Goal: Task Accomplishment & Management: Manage account settings

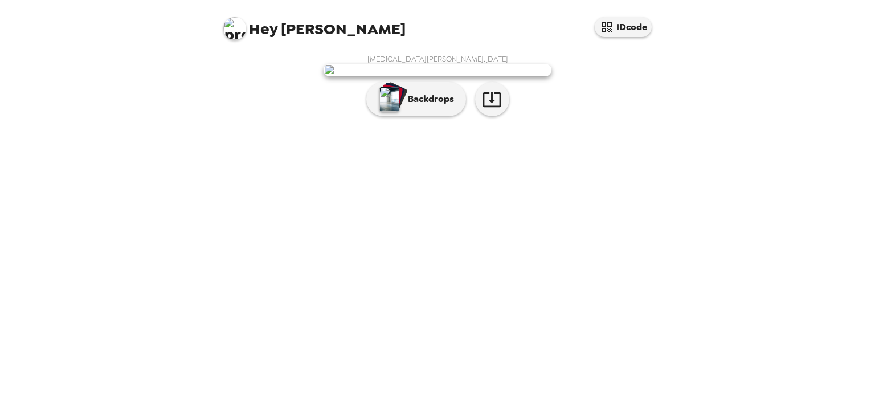
scroll to position [16, 0]
click at [482, 109] on icon "button" at bounding box center [492, 99] width 20 height 20
click at [432, 106] on p "Backdrops" at bounding box center [428, 99] width 52 height 14
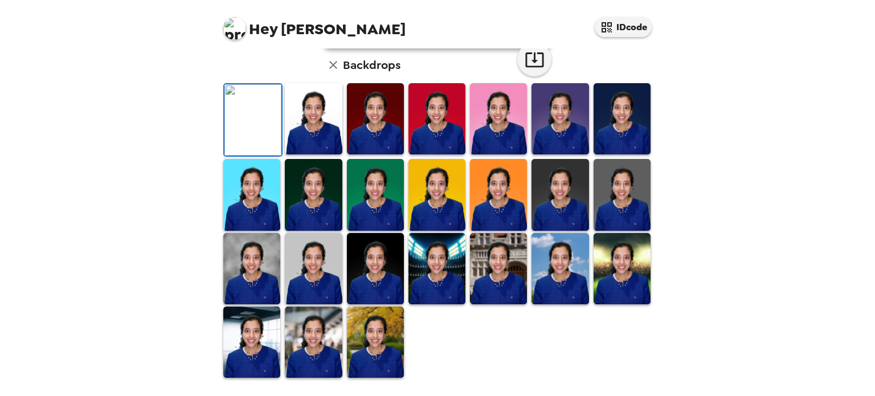
scroll to position [294, 0]
click at [471, 374] on div at bounding box center [439, 230] width 437 height 297
click at [292, 154] on img at bounding box center [313, 118] width 57 height 71
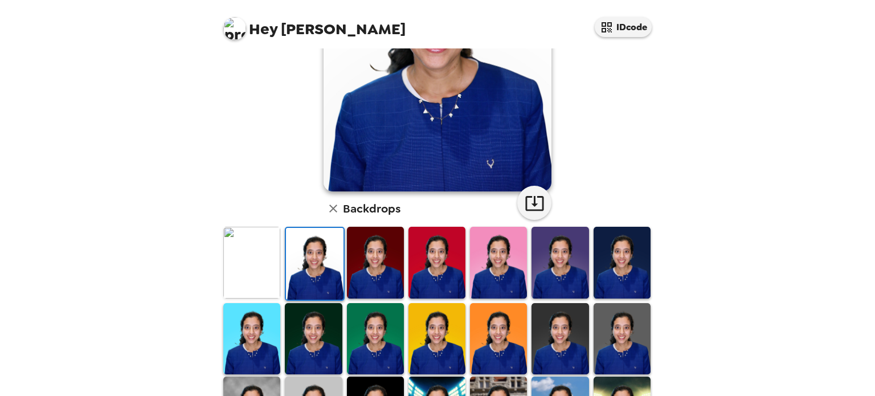
click at [306, 272] on img at bounding box center [314, 263] width 57 height 71
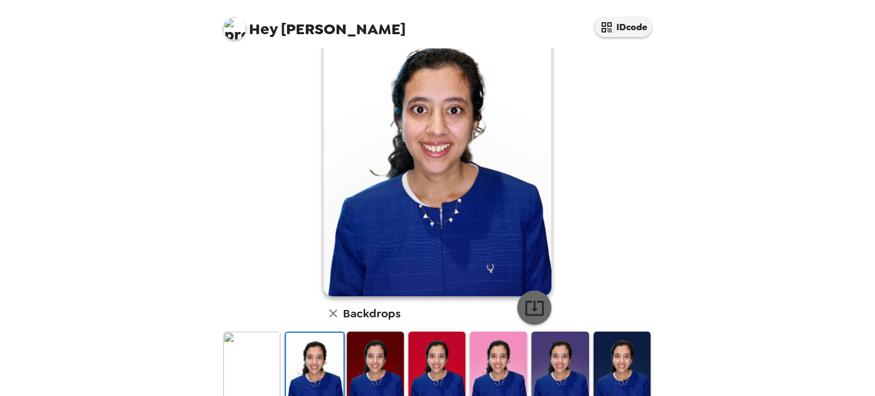
click at [532, 304] on icon "button" at bounding box center [534, 308] width 20 height 20
click at [383, 369] on img at bounding box center [375, 366] width 57 height 71
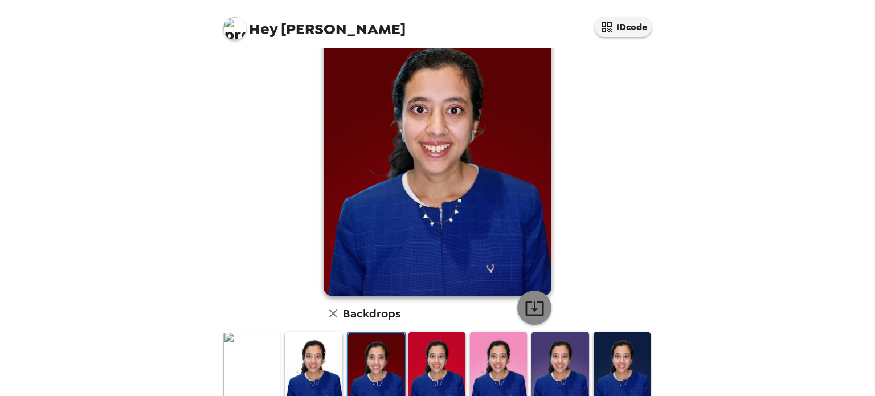
click at [535, 301] on icon "button" at bounding box center [534, 308] width 18 height 15
click at [417, 372] on img at bounding box center [436, 366] width 57 height 71
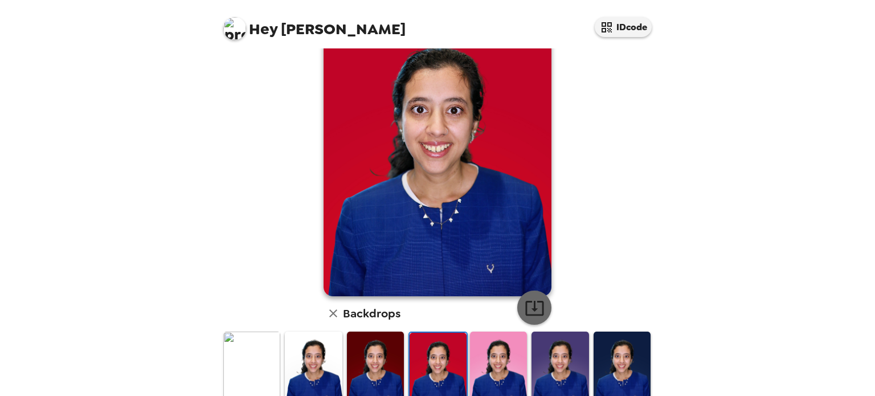
click at [525, 314] on icon "button" at bounding box center [534, 308] width 18 height 15
click at [474, 381] on img at bounding box center [498, 366] width 57 height 71
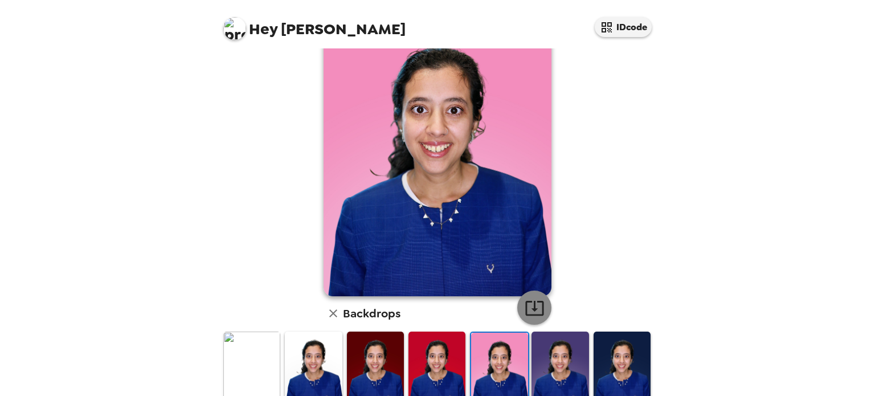
click at [534, 303] on icon "button" at bounding box center [534, 308] width 20 height 20
click at [555, 356] on img at bounding box center [559, 366] width 57 height 71
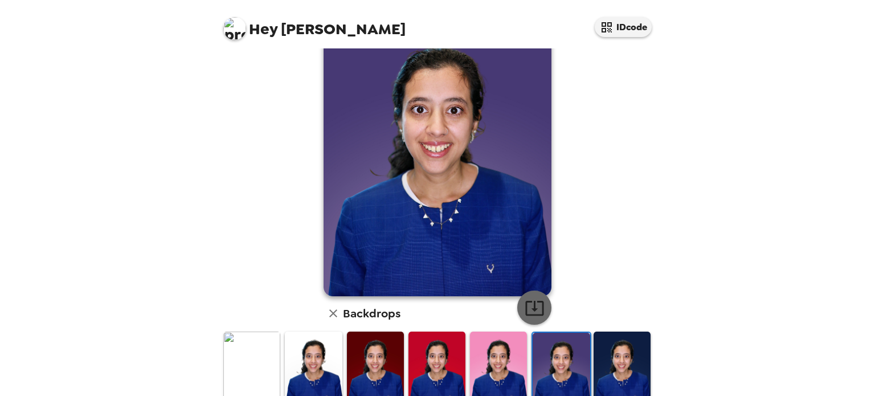
click at [536, 302] on icon "button" at bounding box center [534, 308] width 20 height 20
click at [610, 364] on img at bounding box center [621, 366] width 57 height 71
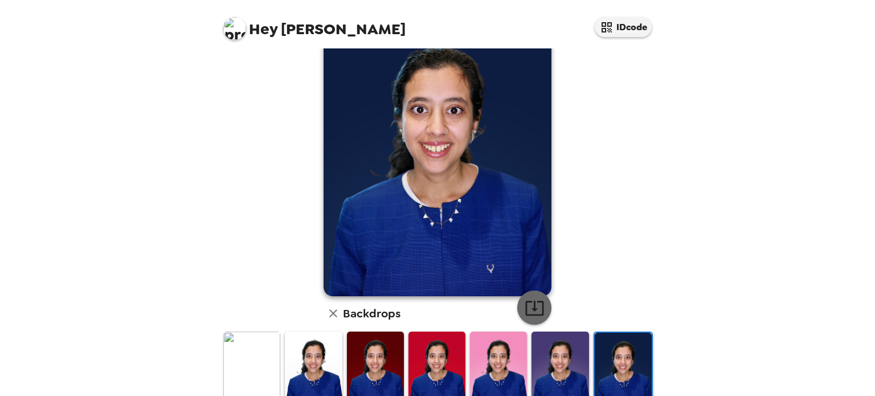
click at [525, 302] on icon "button" at bounding box center [534, 308] width 18 height 15
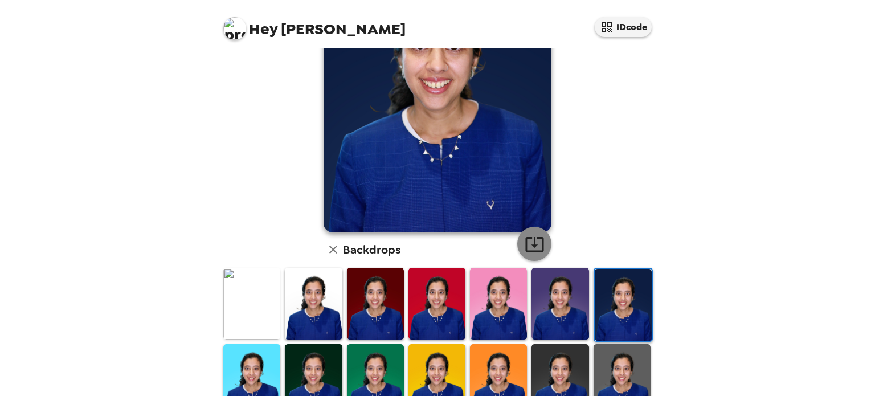
scroll to position [118, 0]
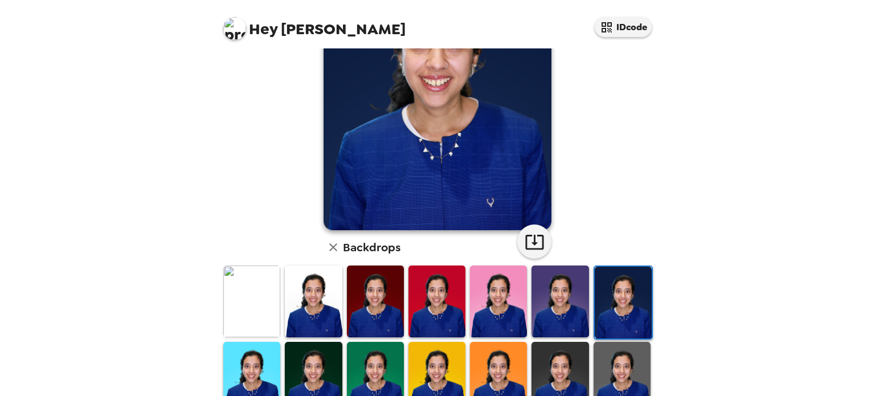
click at [270, 360] on img at bounding box center [251, 377] width 57 height 71
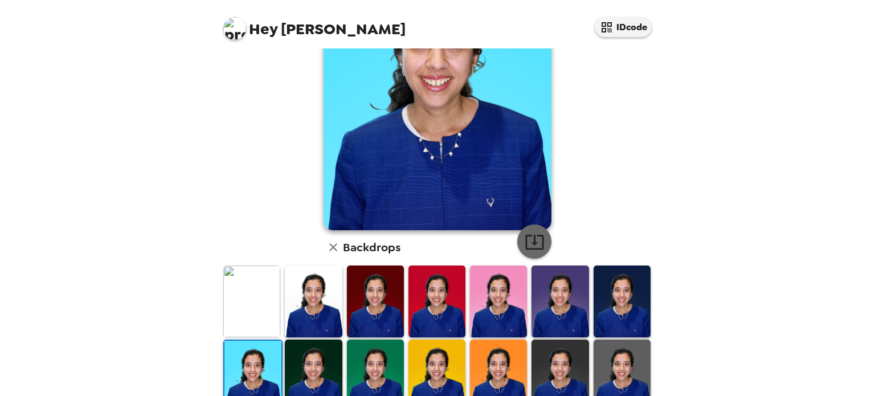
click at [524, 233] on icon "button" at bounding box center [534, 242] width 20 height 20
click at [315, 358] on img at bounding box center [313, 374] width 57 height 71
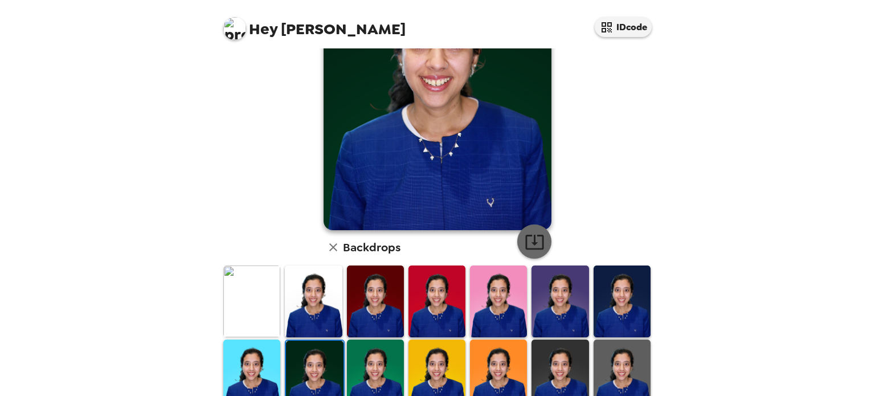
click at [528, 232] on icon "button" at bounding box center [534, 242] width 20 height 20
click at [368, 375] on img at bounding box center [375, 374] width 57 height 71
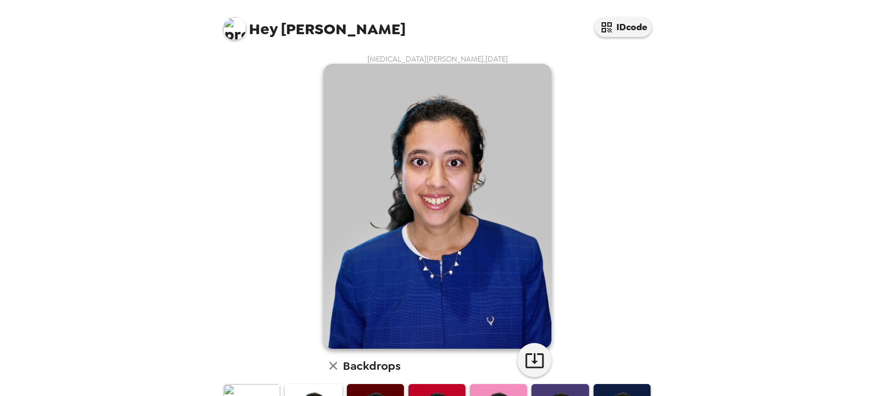
scroll to position [257, 0]
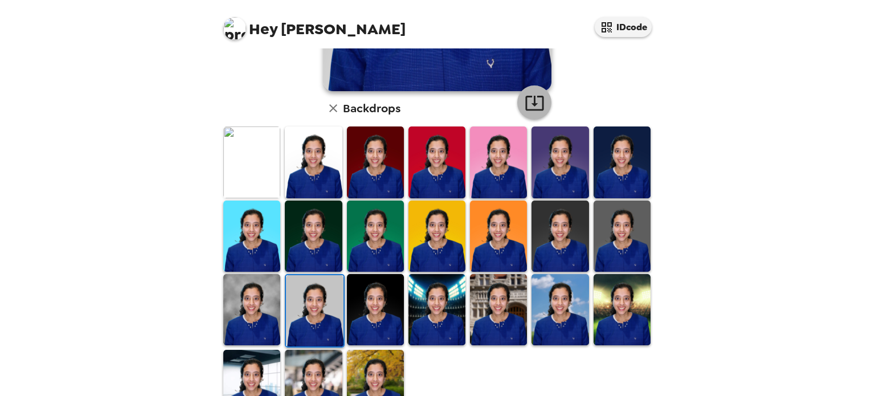
click at [524, 108] on icon "button" at bounding box center [534, 103] width 20 height 20
click at [793, 31] on div "Hey [PERSON_NAME] IDcode [MEDICAL_DATA][PERSON_NAME] , [DATE] Backdrops" at bounding box center [437, 198] width 875 height 396
click at [374, 301] on img at bounding box center [375, 309] width 57 height 71
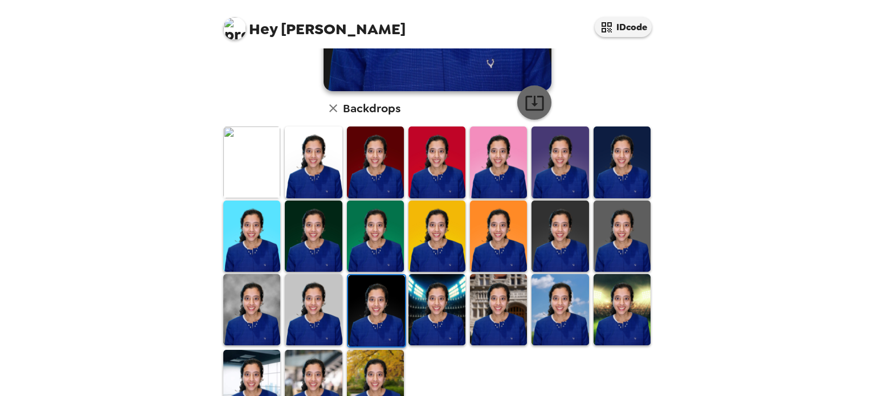
click at [526, 106] on icon "button" at bounding box center [534, 103] width 20 height 20
click at [441, 303] on img at bounding box center [436, 309] width 57 height 71
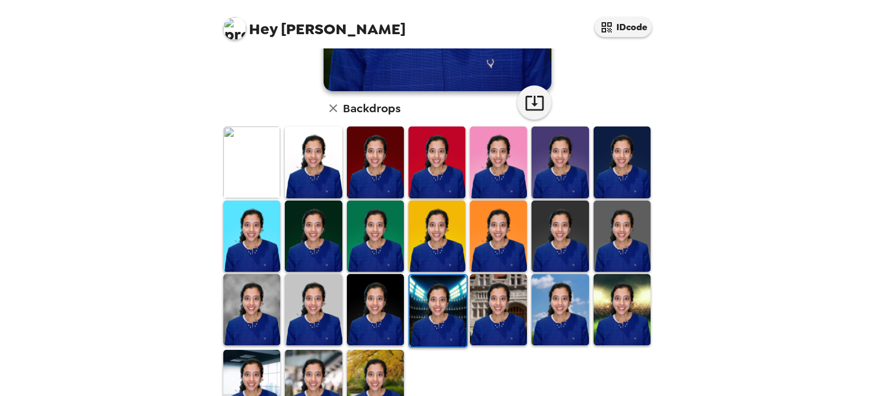
click at [432, 313] on img at bounding box center [437, 310] width 57 height 71
click at [532, 97] on icon "button" at bounding box center [534, 103] width 18 height 15
drag, startPoint x: 492, startPoint y: 306, endPoint x: 499, endPoint y: 141, distance: 164.7
click at [492, 306] on img at bounding box center [498, 309] width 57 height 71
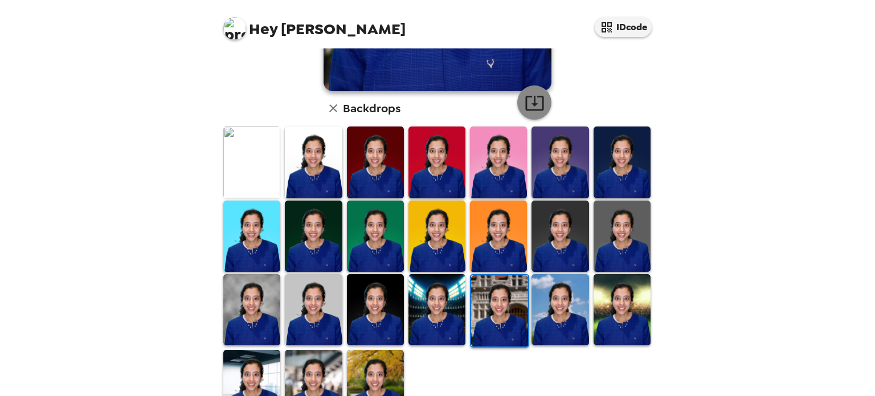
click at [531, 102] on icon "button" at bounding box center [534, 103] width 20 height 20
drag, startPoint x: 554, startPoint y: 327, endPoint x: 543, endPoint y: 120, distance: 207.6
click at [554, 327] on img at bounding box center [559, 309] width 57 height 71
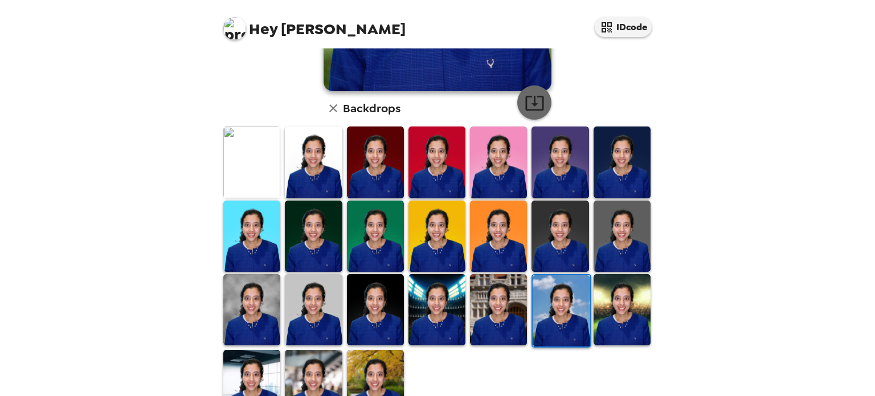
click at [524, 100] on icon "button" at bounding box center [534, 103] width 20 height 20
click at [635, 310] on img at bounding box center [621, 309] width 57 height 71
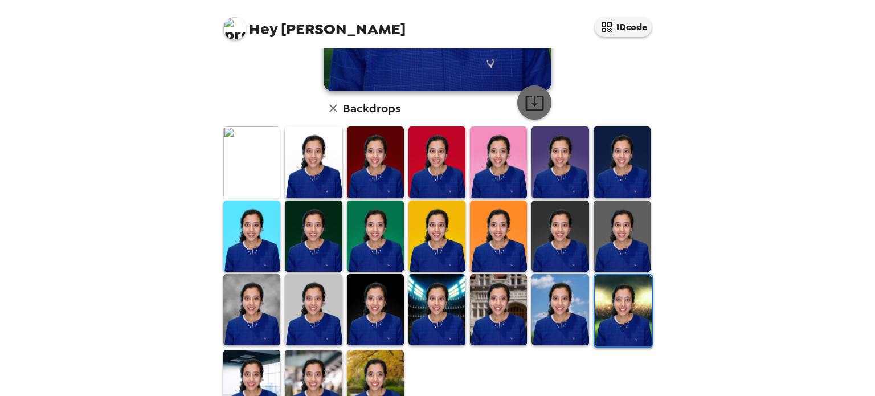
click at [524, 102] on icon "button" at bounding box center [534, 103] width 20 height 20
drag, startPoint x: 251, startPoint y: 360, endPoint x: 318, endPoint y: 282, distance: 103.4
click at [251, 360] on img at bounding box center [251, 385] width 57 height 71
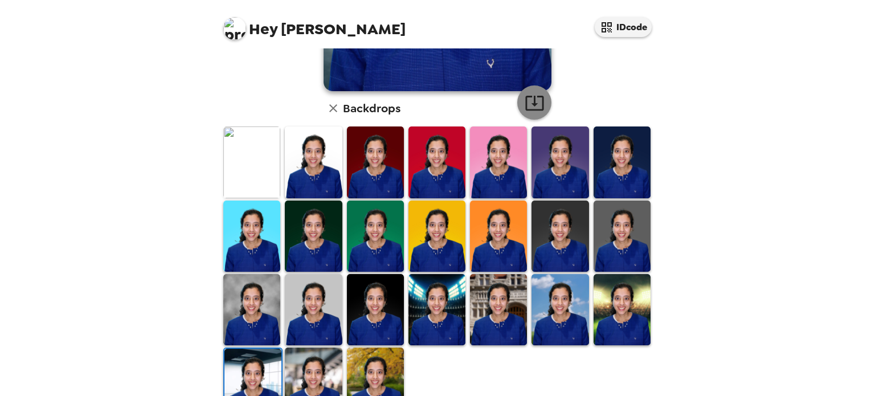
click at [525, 106] on icon "button" at bounding box center [534, 103] width 20 height 20
click at [310, 362] on img at bounding box center [313, 382] width 57 height 71
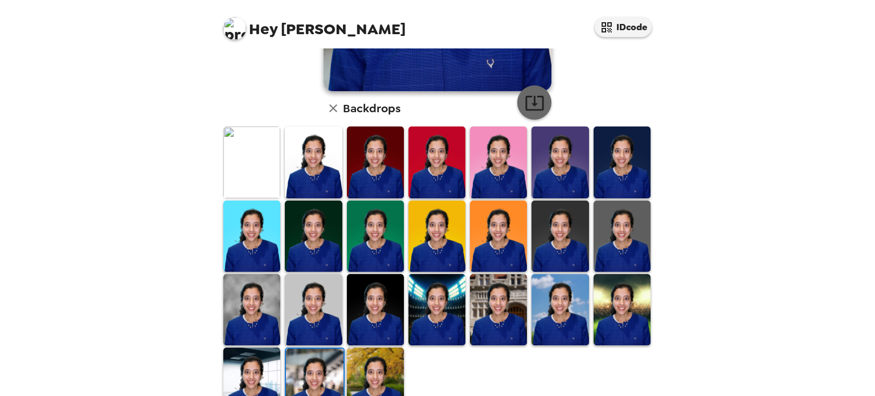
click at [535, 110] on icon "button" at bounding box center [534, 103] width 18 height 15
click at [382, 368] on img at bounding box center [375, 382] width 57 height 71
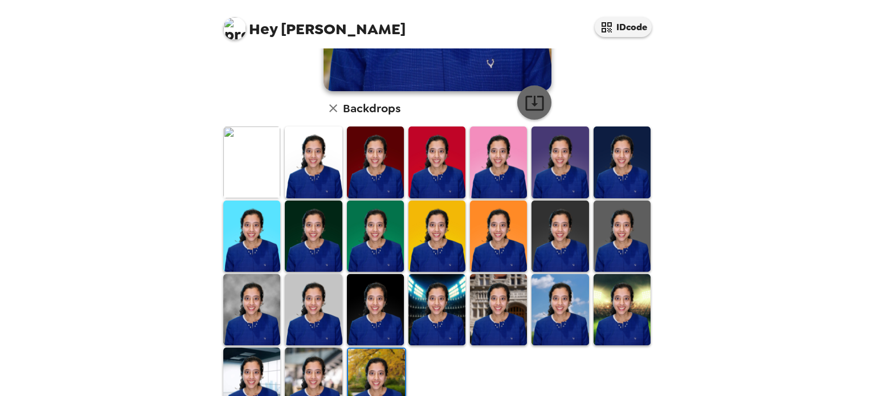
click at [534, 105] on icon "button" at bounding box center [534, 103] width 20 height 20
click at [797, 111] on div "Hey [PERSON_NAME] IDcode [MEDICAL_DATA][PERSON_NAME] , [DATE] Backdrops" at bounding box center [437, 198] width 875 height 396
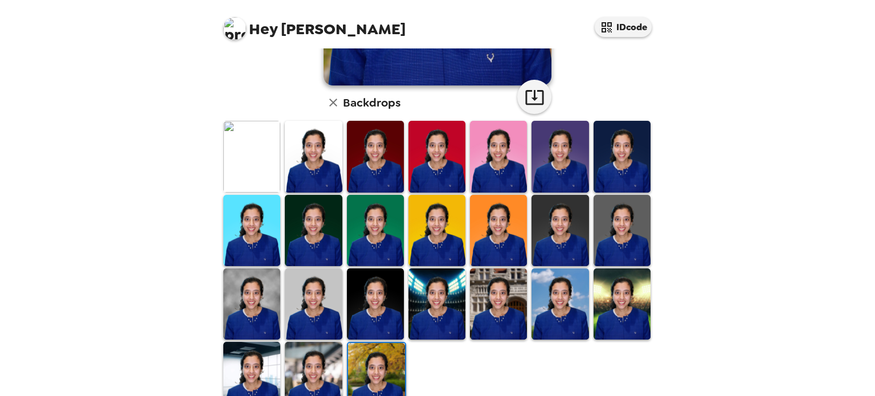
scroll to position [294, 0]
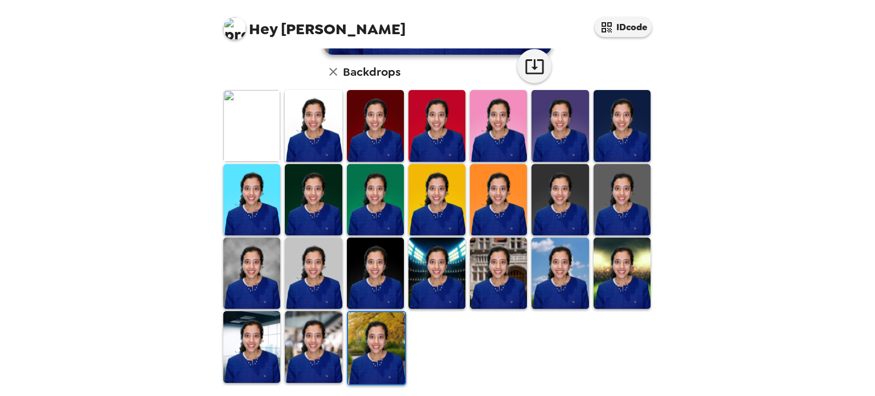
click at [303, 334] on img at bounding box center [313, 346] width 57 height 71
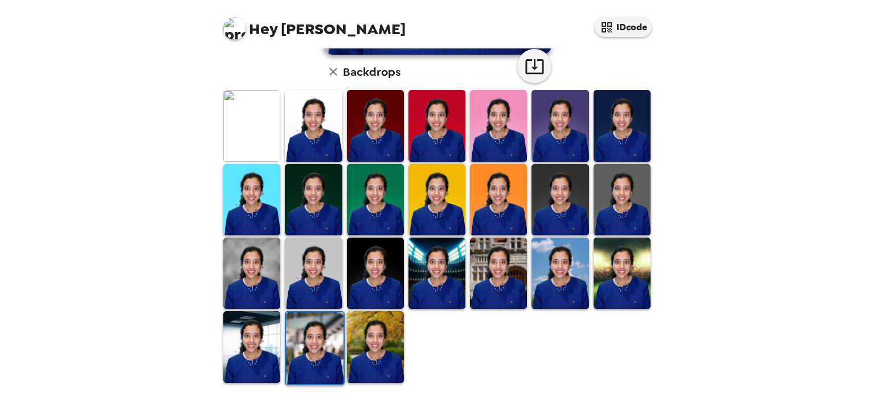
click at [817, 148] on div "Hey [PERSON_NAME] IDcode [MEDICAL_DATA][PERSON_NAME] , [DATE] Backdrops" at bounding box center [437, 198] width 875 height 396
click at [665, 114] on div "Hey [PERSON_NAME] IDcode [MEDICAL_DATA][PERSON_NAME] , [DATE] Backdrops" at bounding box center [437, 198] width 875 height 396
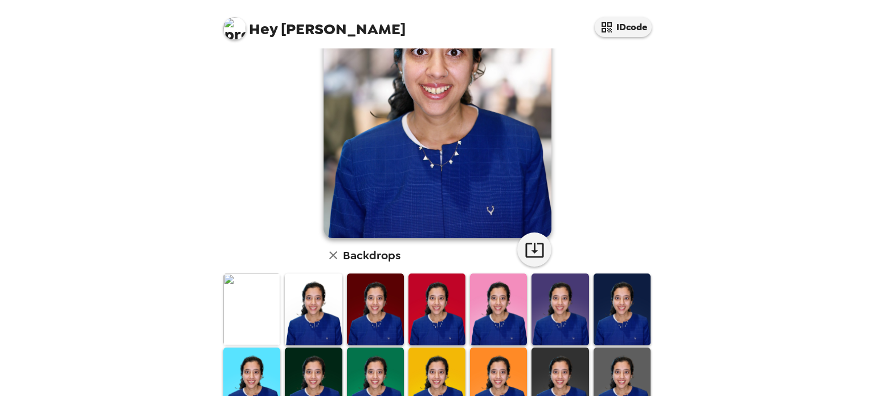
scroll to position [112, 0]
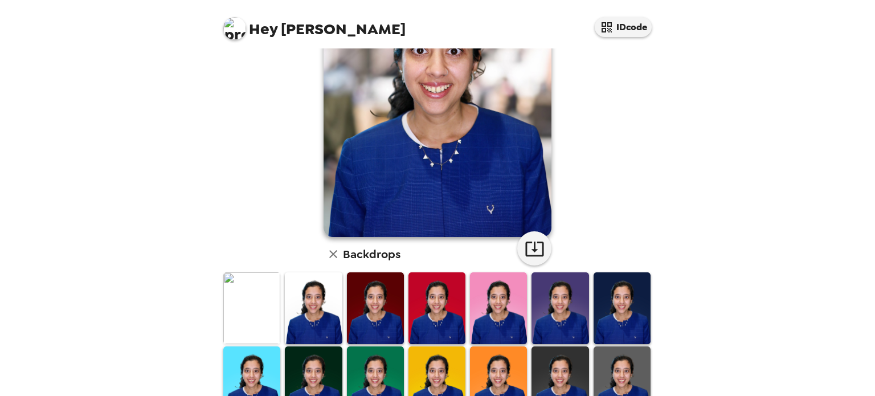
click at [253, 303] on img at bounding box center [251, 307] width 57 height 71
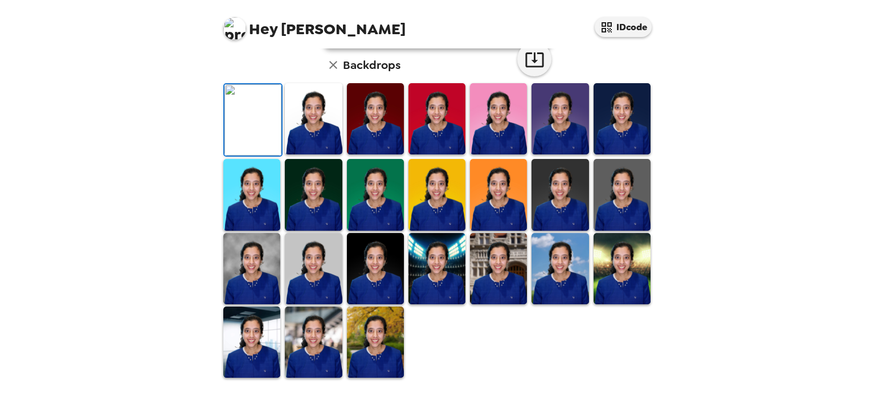
click at [720, 232] on div "Hey [PERSON_NAME] IDcode [MEDICAL_DATA][PERSON_NAME] , [DATE] Backdrops" at bounding box center [437, 198] width 875 height 396
click at [852, 88] on div "Hey [PERSON_NAME] IDcode [MEDICAL_DATA][PERSON_NAME] , [DATE] Backdrops" at bounding box center [437, 198] width 875 height 396
click at [623, 27] on button "IDcode" at bounding box center [622, 27] width 57 height 20
